Goal: Task Accomplishment & Management: Use online tool/utility

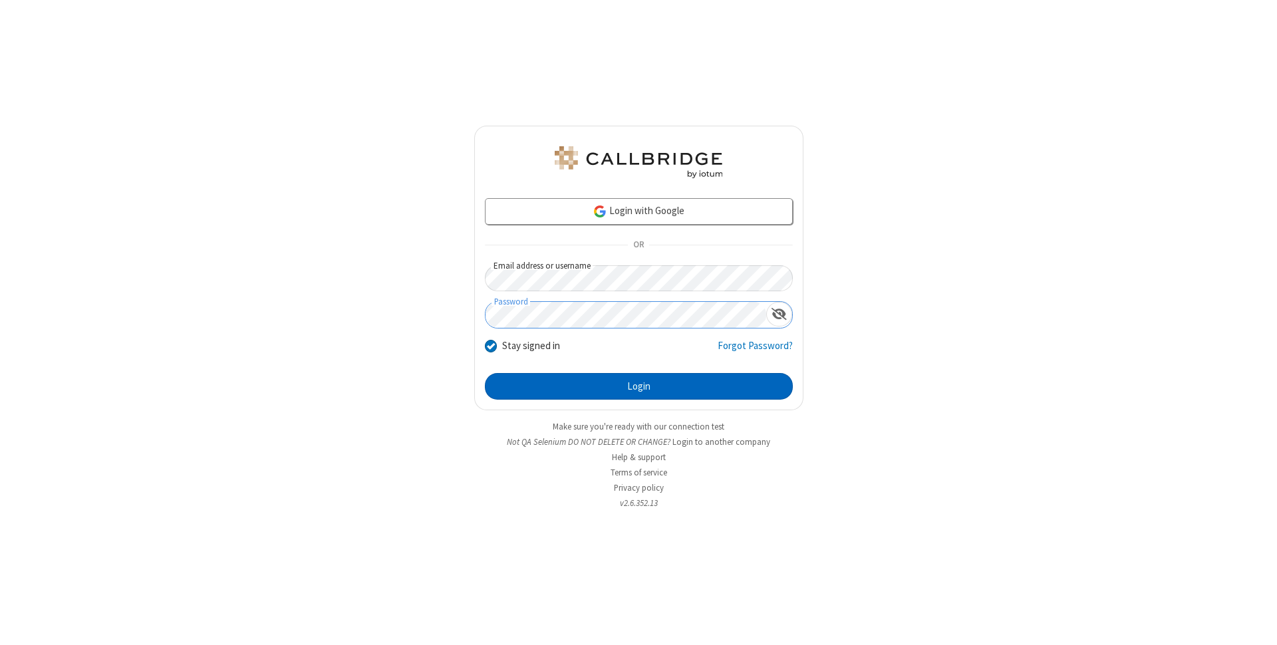
click at [638, 386] on button "Login" at bounding box center [639, 386] width 308 height 27
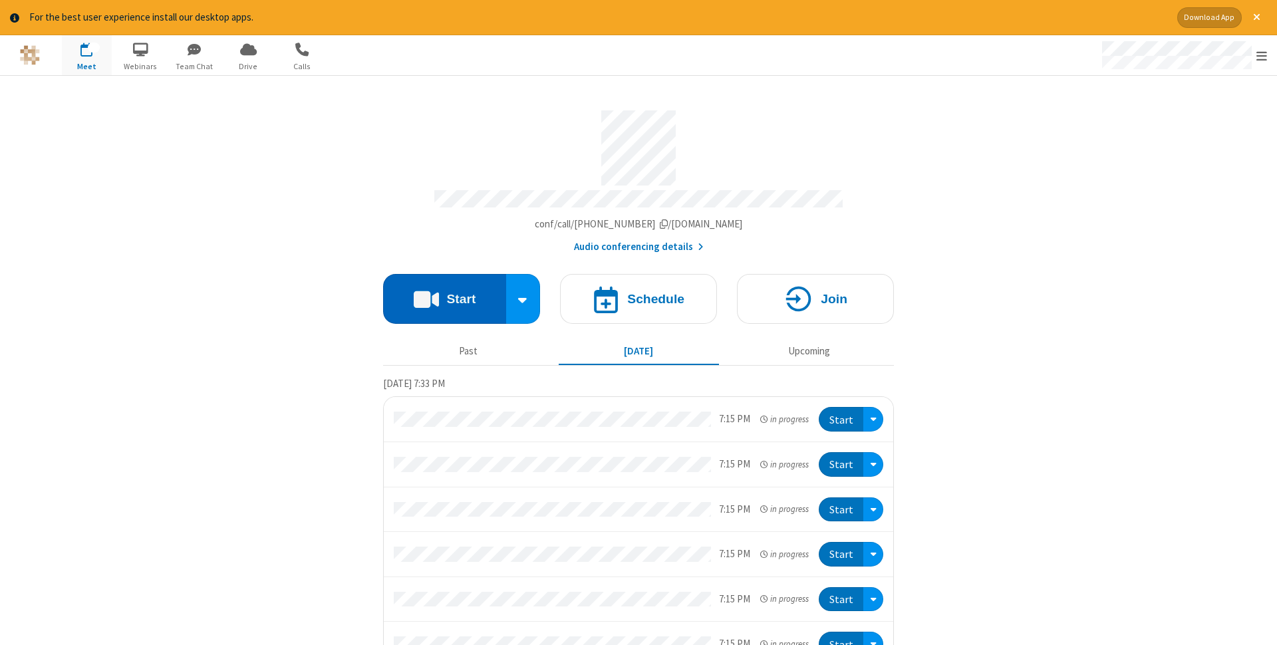
click at [444, 295] on button "Start" at bounding box center [444, 299] width 123 height 50
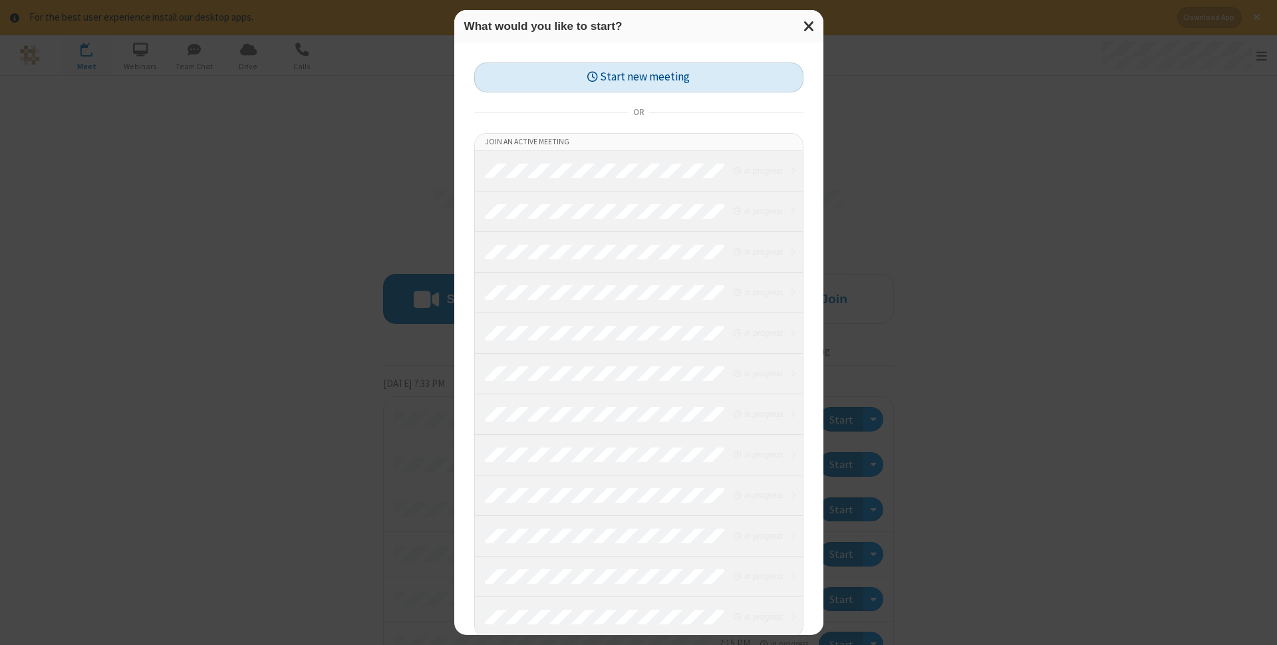
click at [638, 77] on button "Start new meeting" at bounding box center [638, 77] width 329 height 30
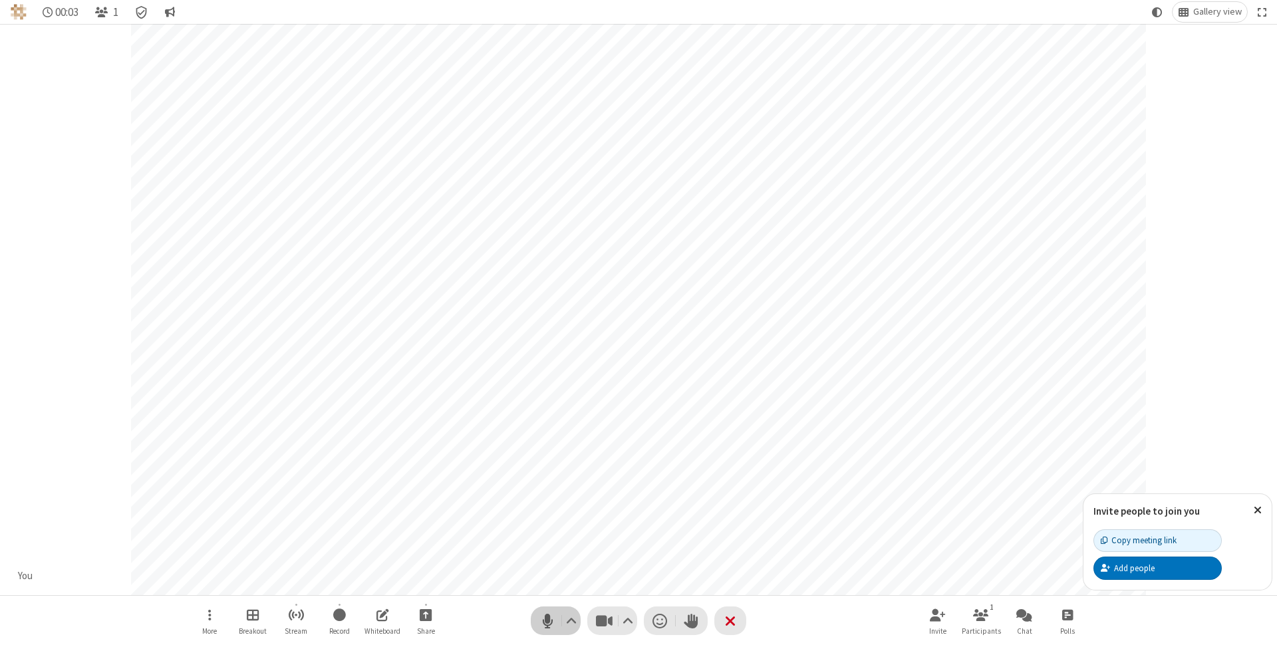
click at [547, 620] on span "Mute (⌘+Shift+A)" at bounding box center [547, 620] width 20 height 19
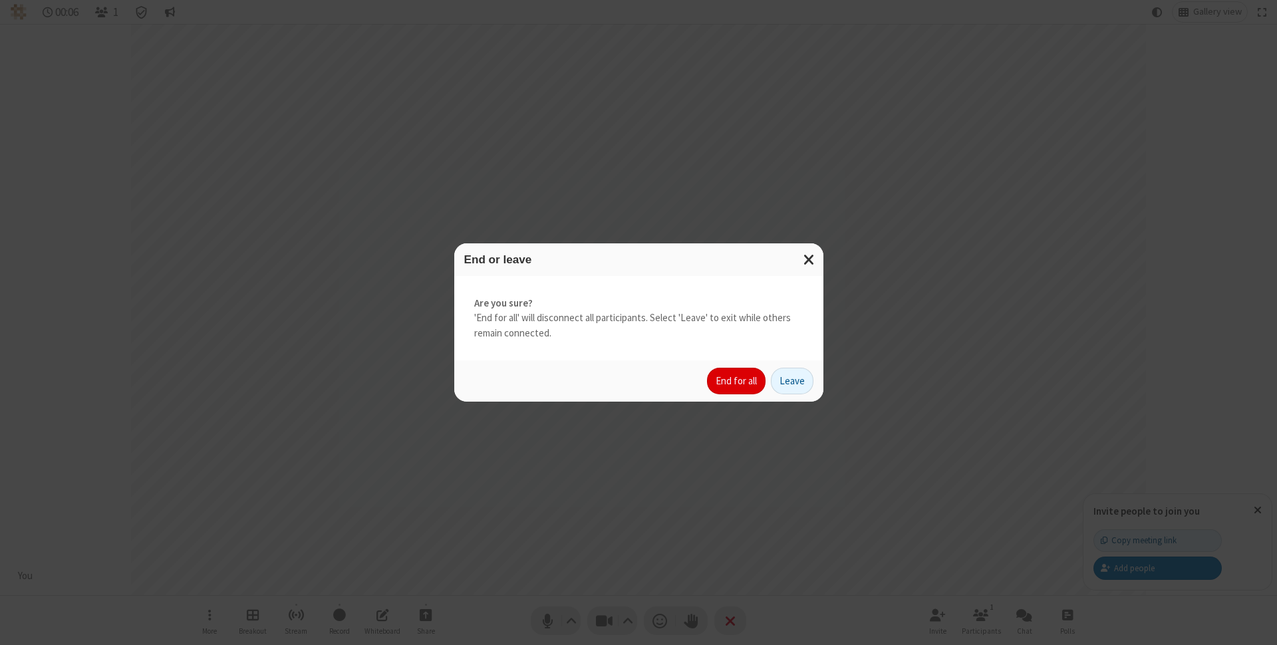
click at [737, 381] on button "End for all" at bounding box center [736, 381] width 59 height 27
